Goal: Transaction & Acquisition: Purchase product/service

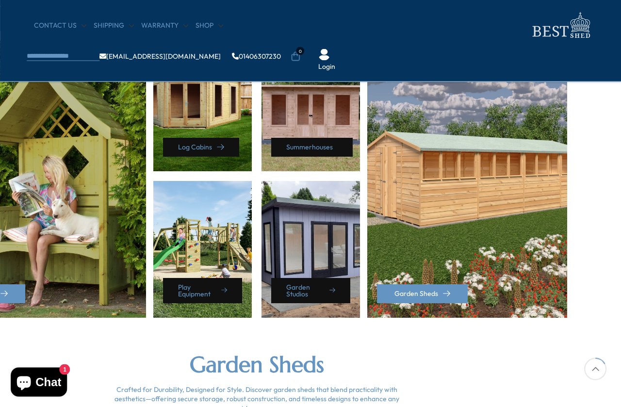
scroll to position [454, 54]
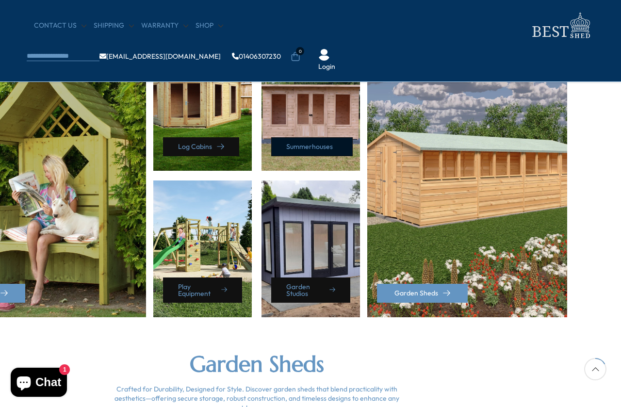
click at [326, 146] on link "Summerhouses" at bounding box center [312, 146] width 82 height 19
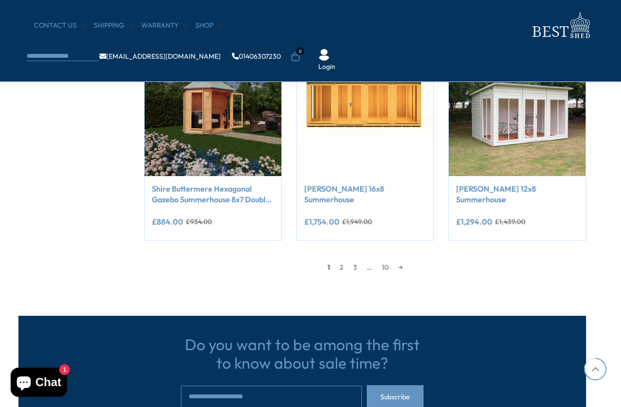
scroll to position [844, 8]
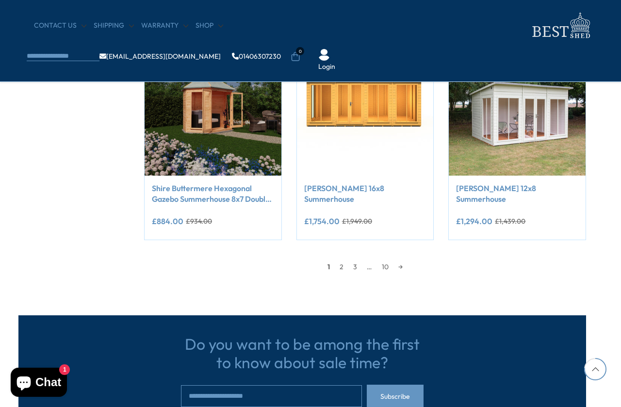
click at [526, 187] on link "[PERSON_NAME] 12x8 Summerhouse" at bounding box center [517, 194] width 122 height 22
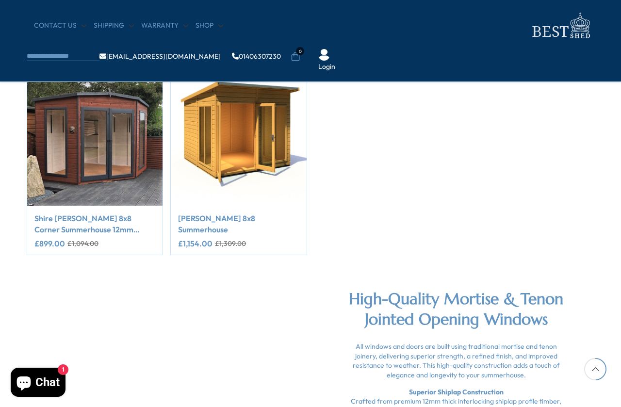
scroll to position [1221, 0]
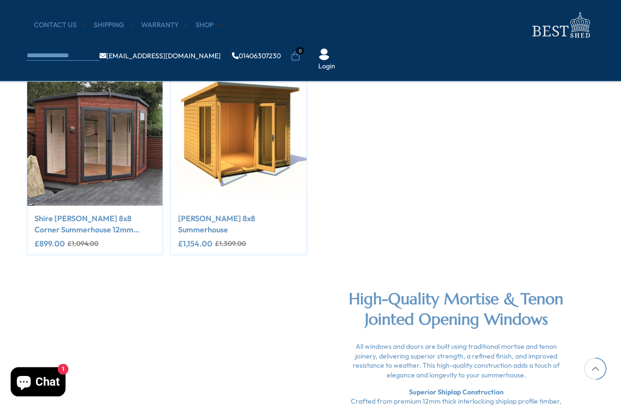
click at [54, 200] on img "1 / 2" at bounding box center [94, 138] width 135 height 135
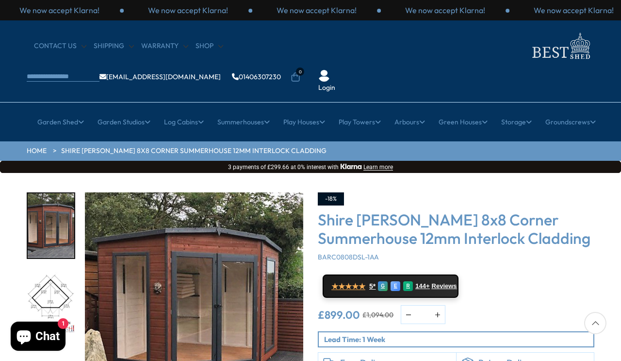
click at [43, 193] on img "1 / 14" at bounding box center [51, 225] width 47 height 65
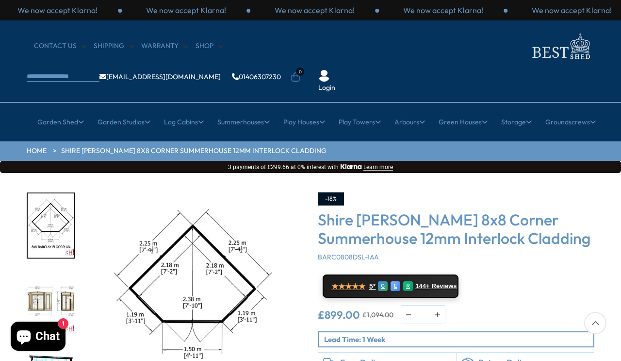
click at [45, 252] on div at bounding box center [51, 225] width 49 height 218
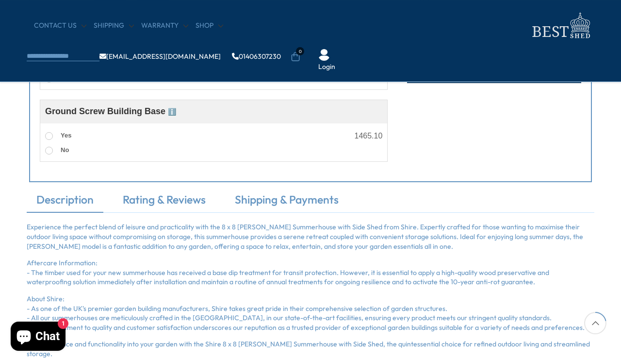
scroll to position [579, 0]
